Goal: Go to known website: Access a specific website the user already knows

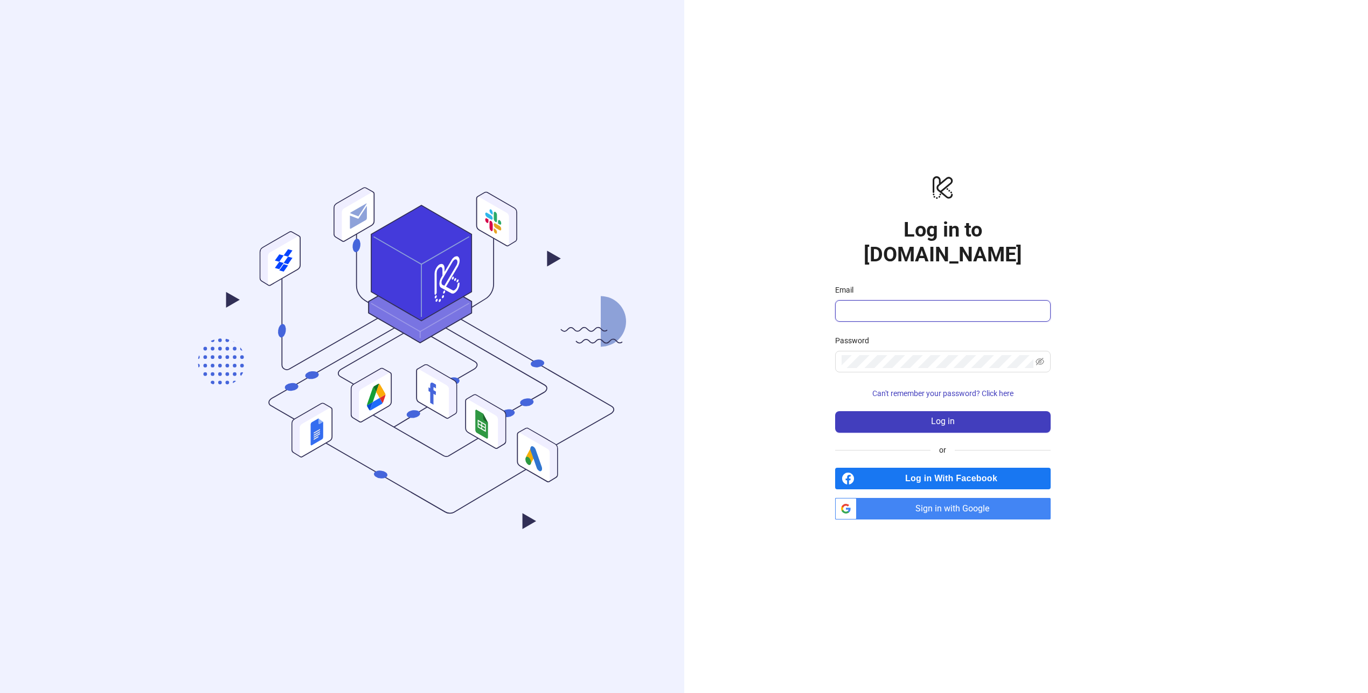
click at [900, 304] on input "Email" at bounding box center [942, 310] width 200 height 13
click at [0, 692] on com-1password-button at bounding box center [0, 693] width 0 height 0
click at [981, 300] on span at bounding box center [943, 311] width 216 height 22
